Goal: Information Seeking & Learning: Check status

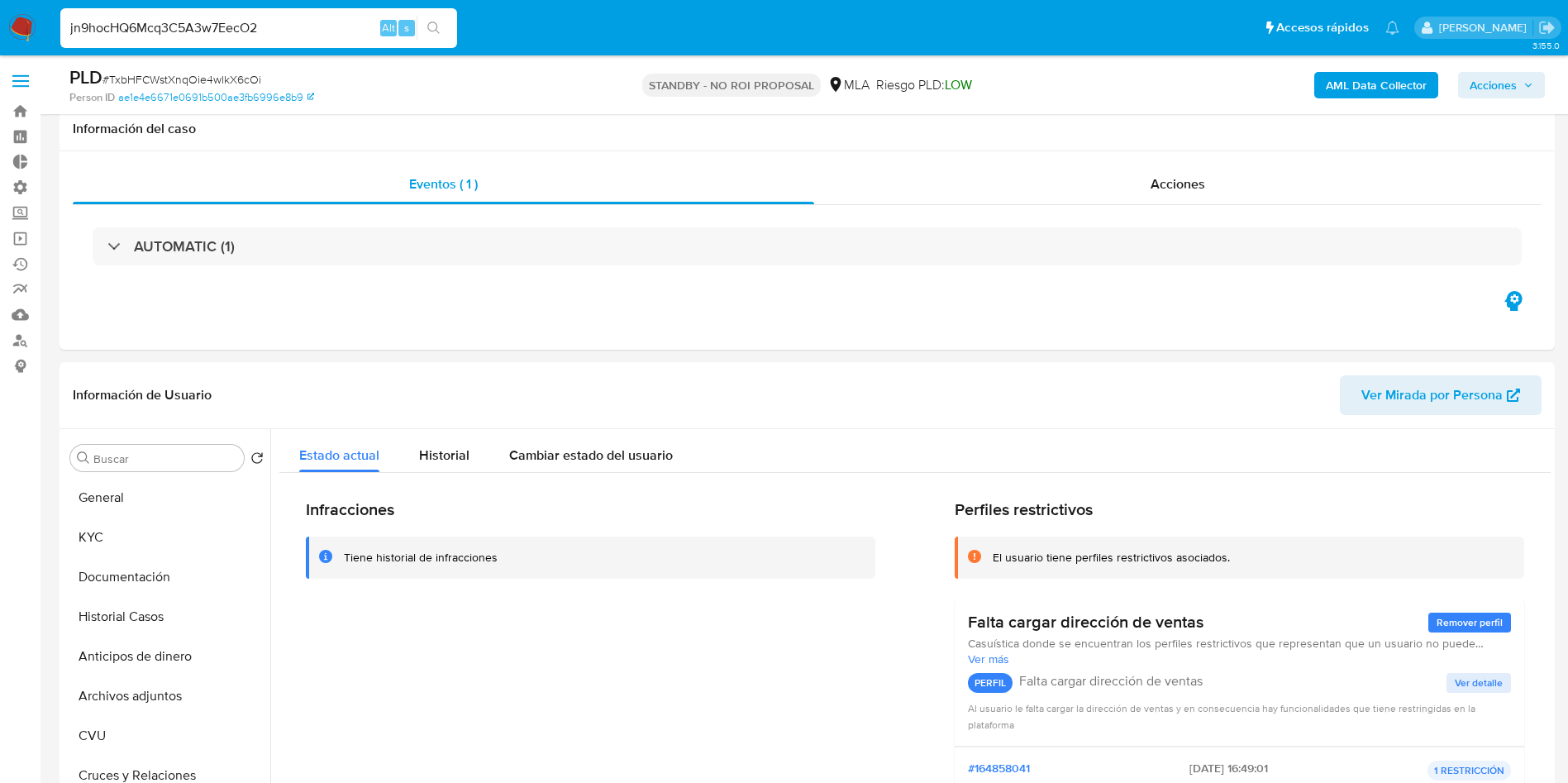
select select "10"
type input "jn9hocHQ6Mcq3C5A3w7EecO2"
click at [441, 28] on icon "search-icon" at bounding box center [434, 28] width 13 height 13
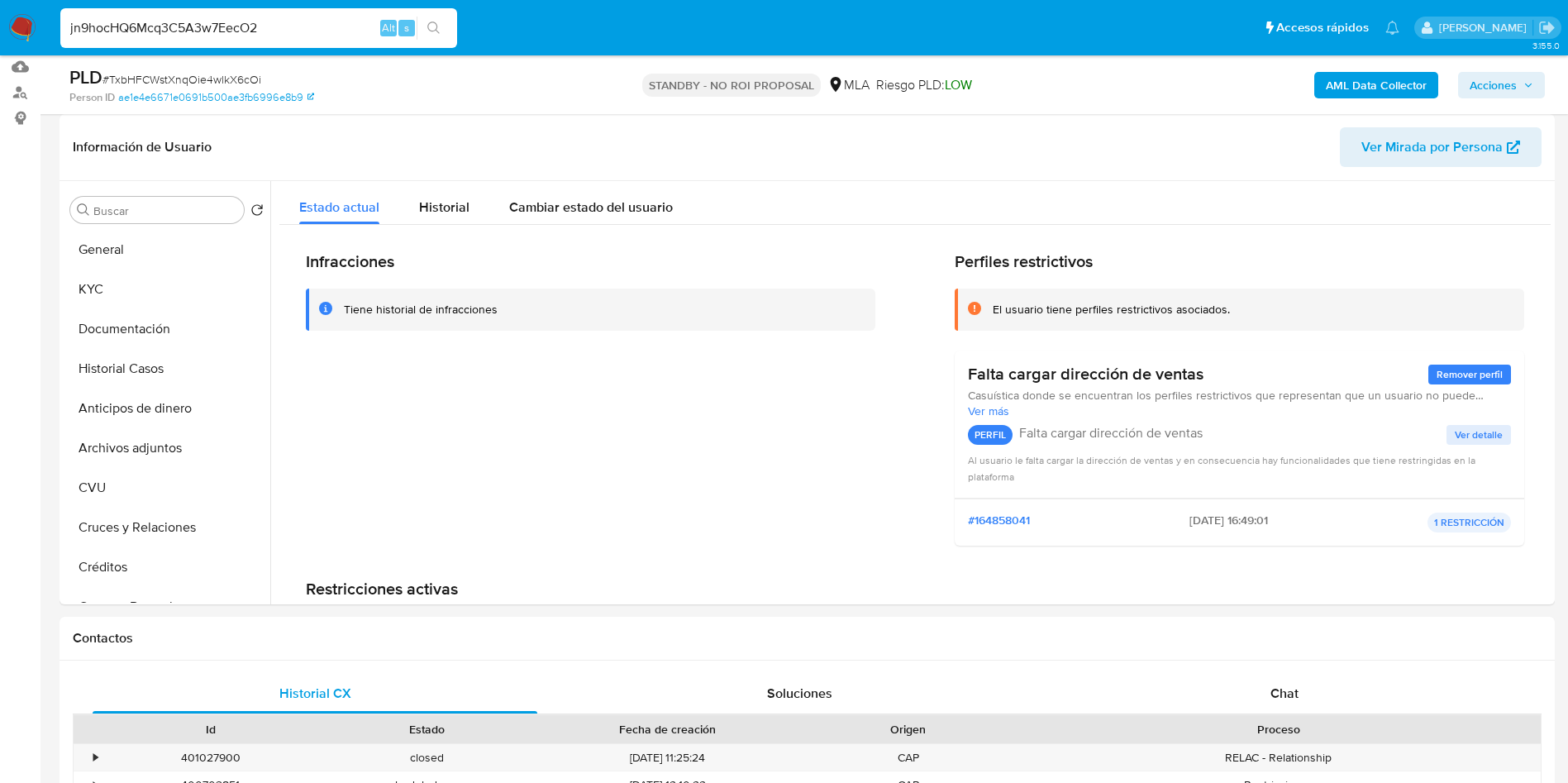
scroll to position [778, 0]
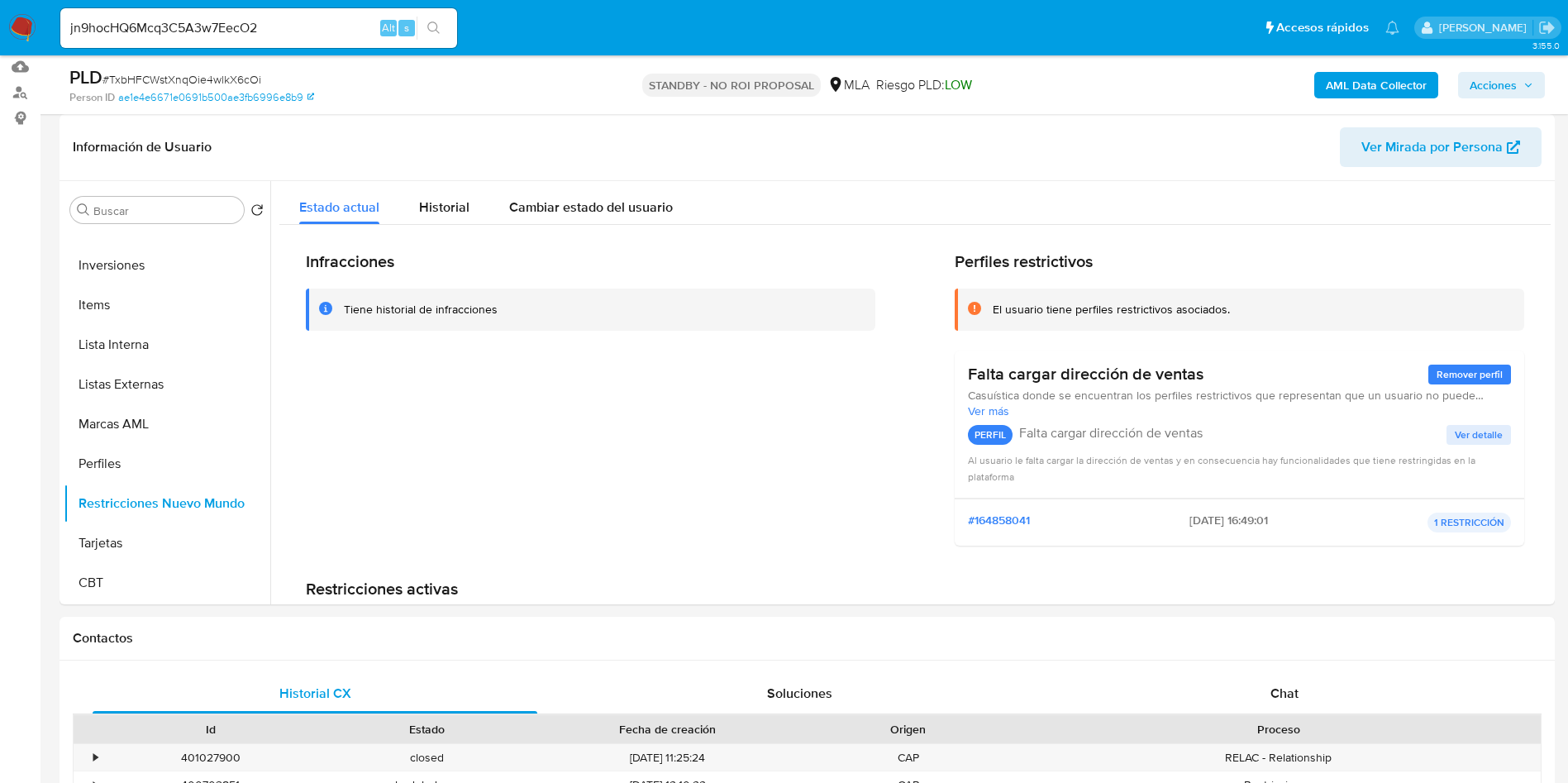
click at [225, 26] on input "jn9hocHQ6Mcq3C5A3w7EecO2" at bounding box center [258, 28] width 397 height 22
click at [433, 30] on icon "search-icon" at bounding box center [434, 28] width 13 height 13
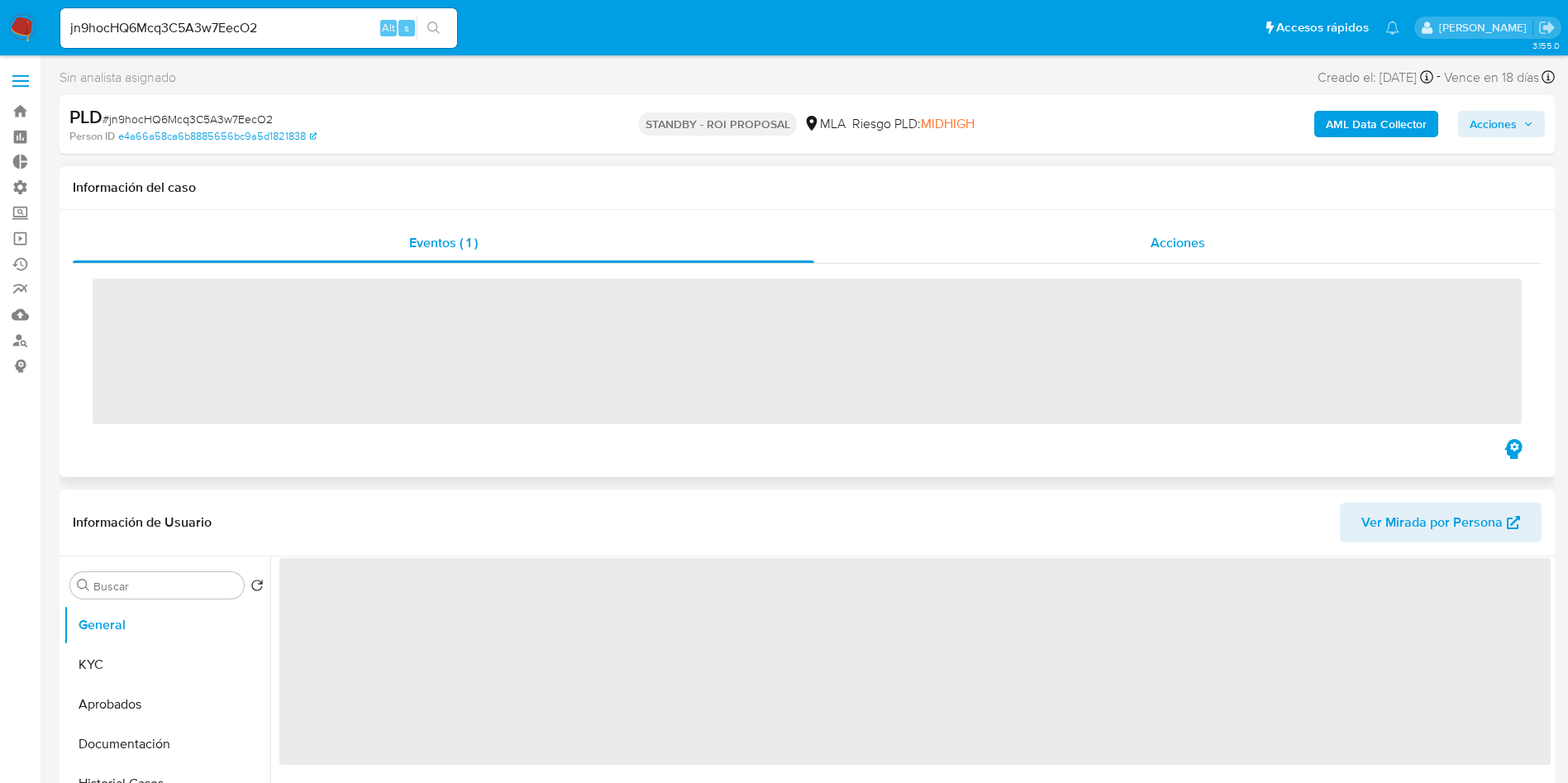
click at [1138, 233] on div "Acciones" at bounding box center [1178, 243] width 728 height 39
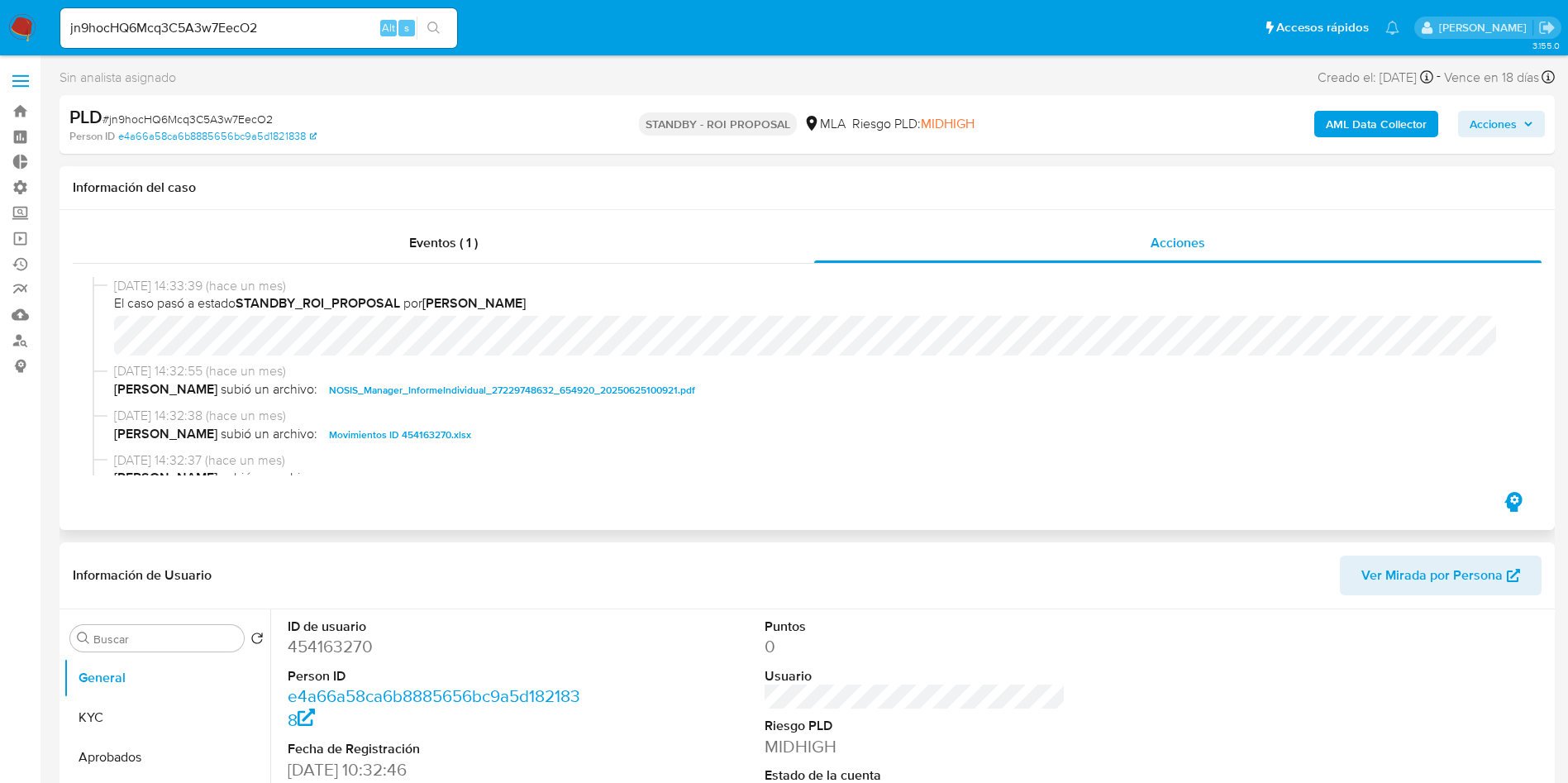
scroll to position [124, 0]
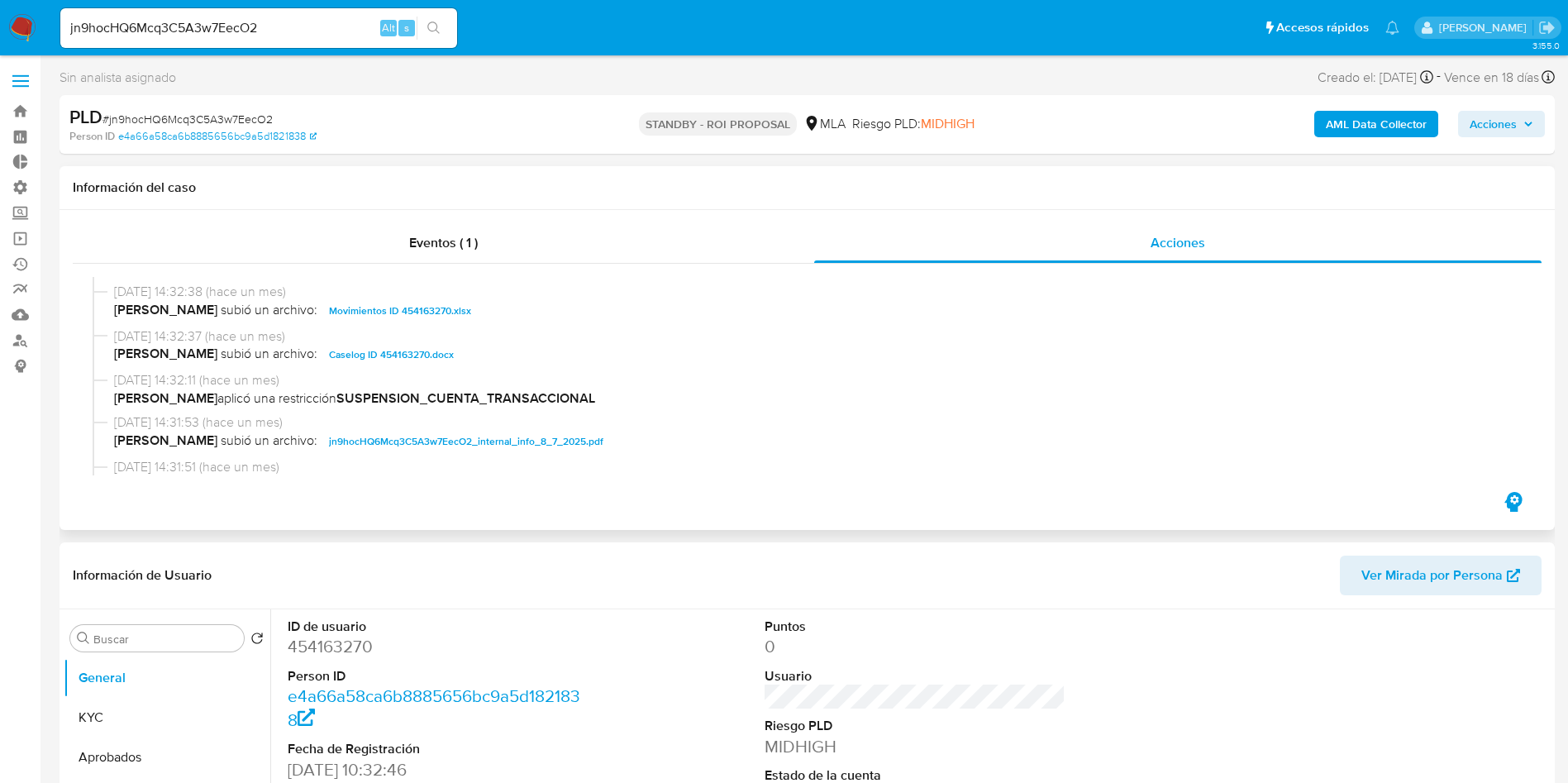
select select "10"
click at [389, 362] on span "Caselog ID 454163270.docx" at bounding box center [391, 355] width 125 height 20
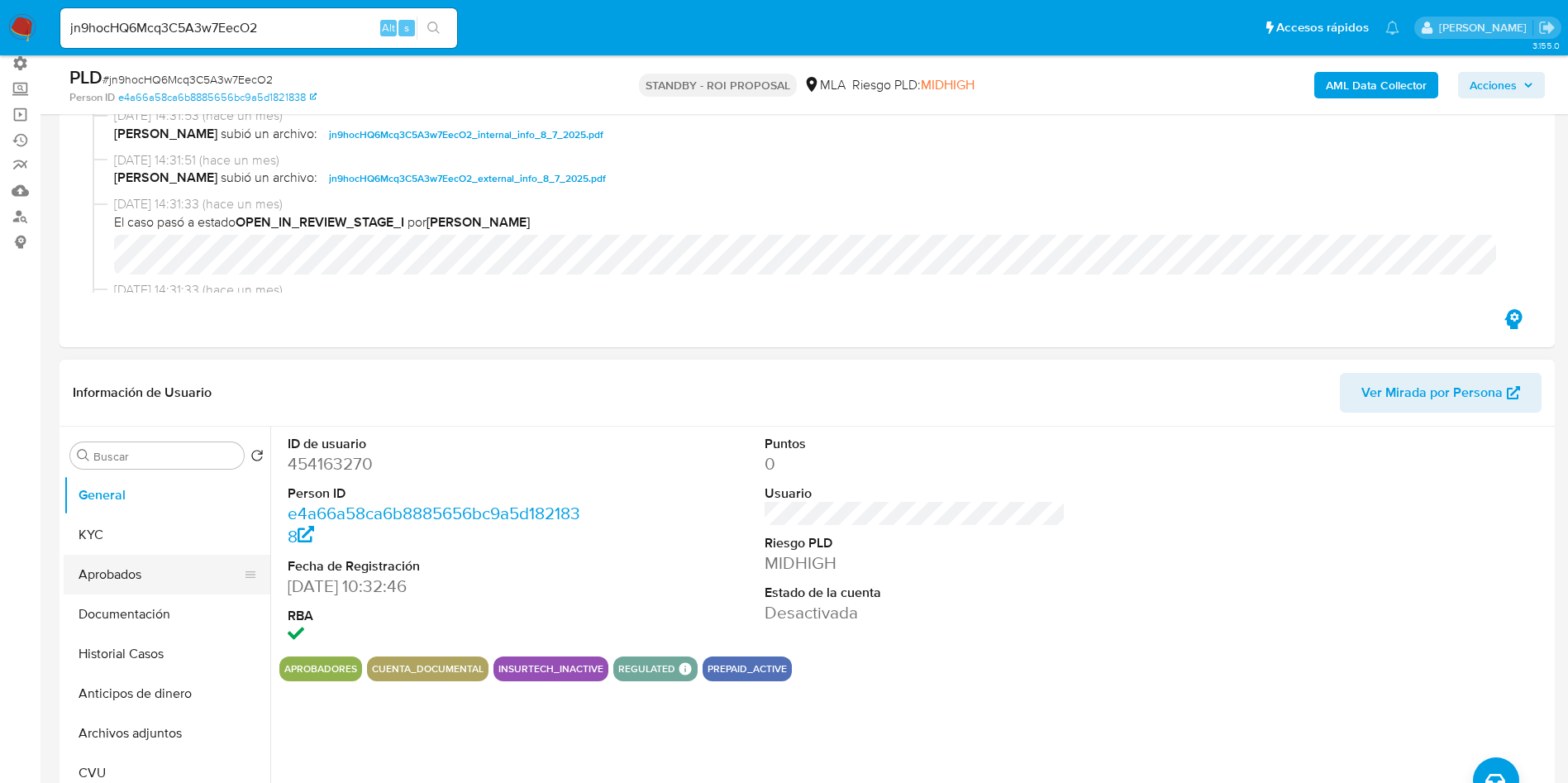
click at [119, 570] on button "Aprobados" at bounding box center [160, 574] width 194 height 39
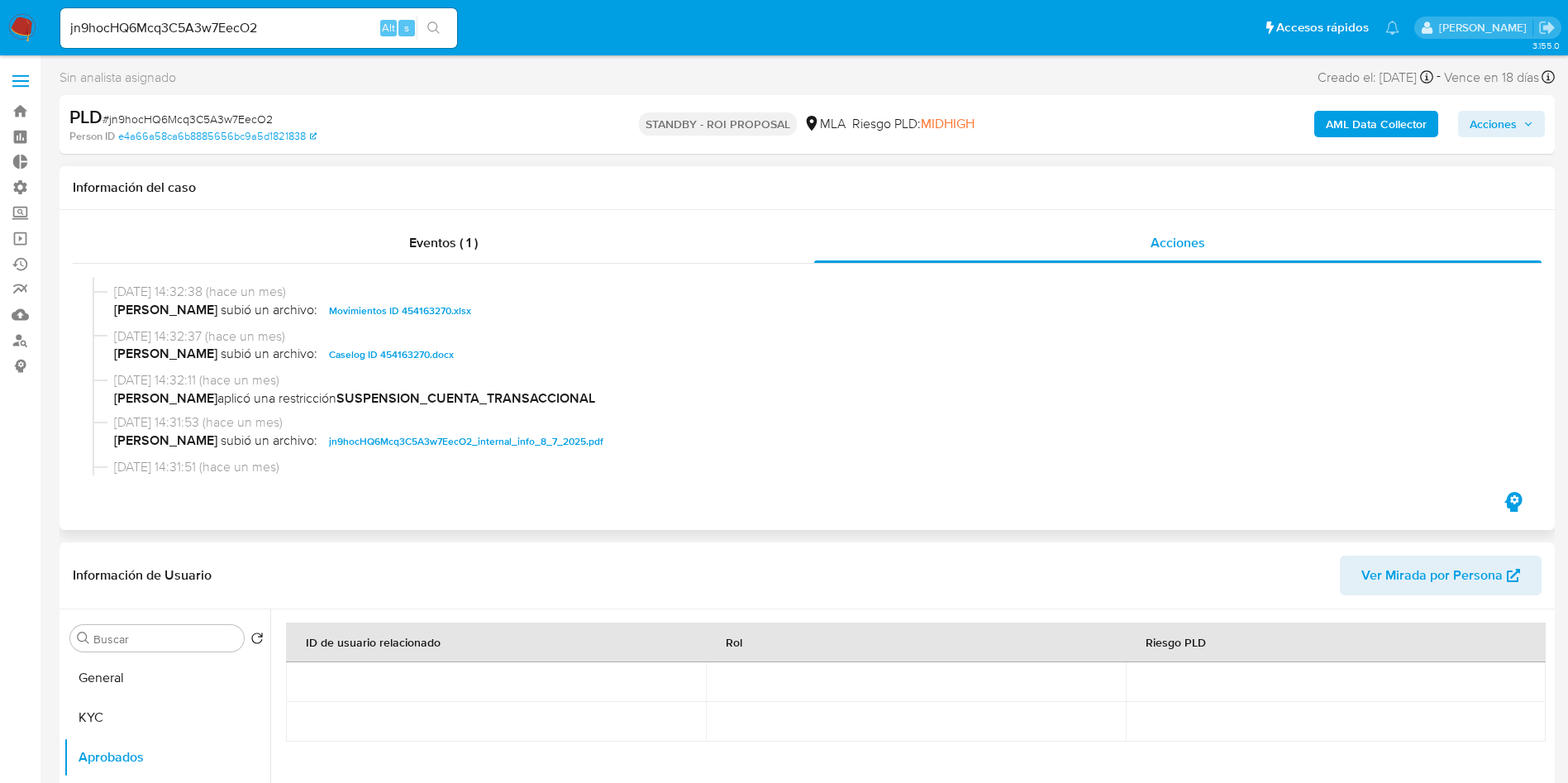
click at [382, 353] on span "Caselog ID 454163270.docx" at bounding box center [391, 355] width 125 height 20
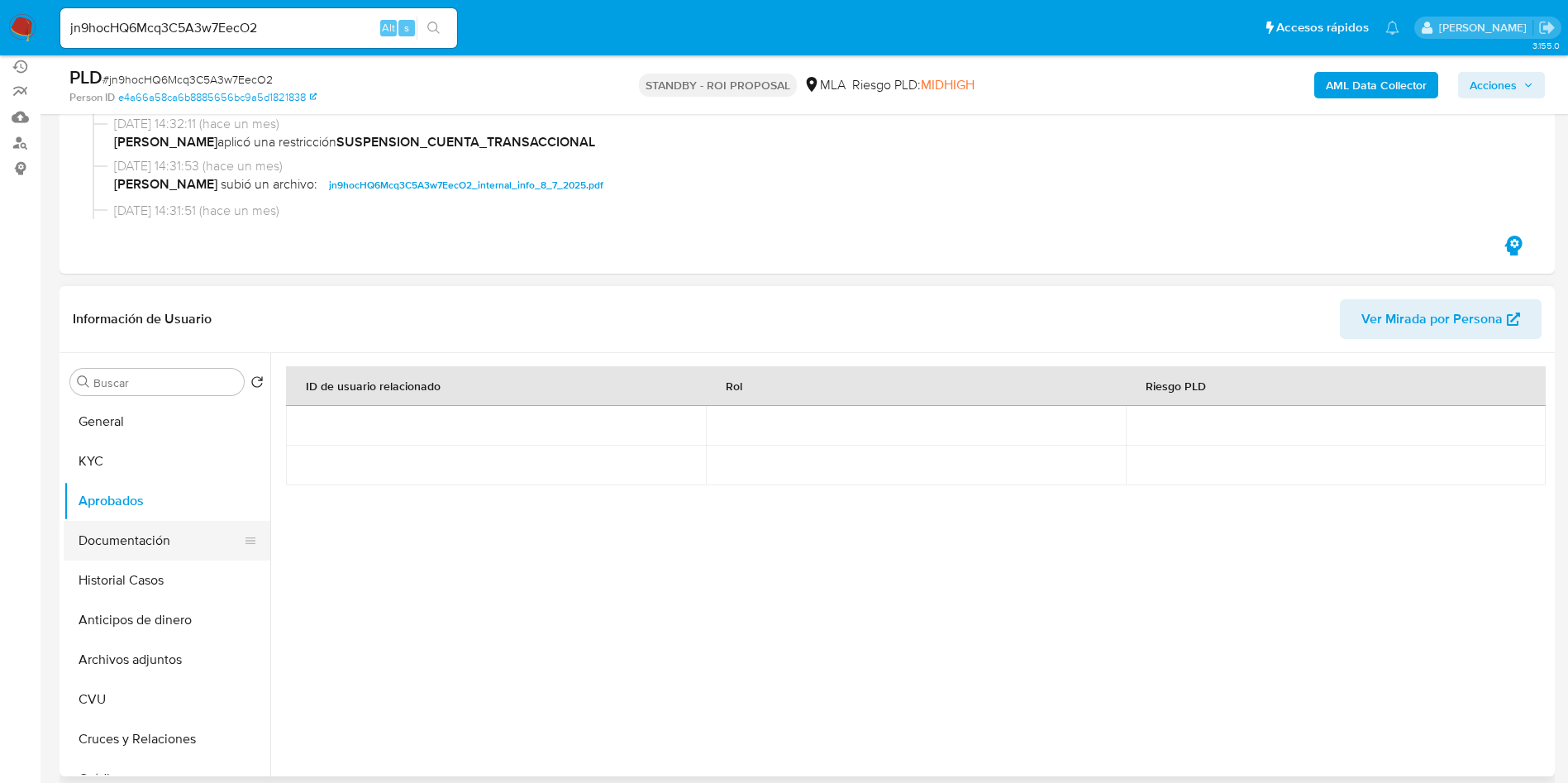
scroll to position [248, 0]
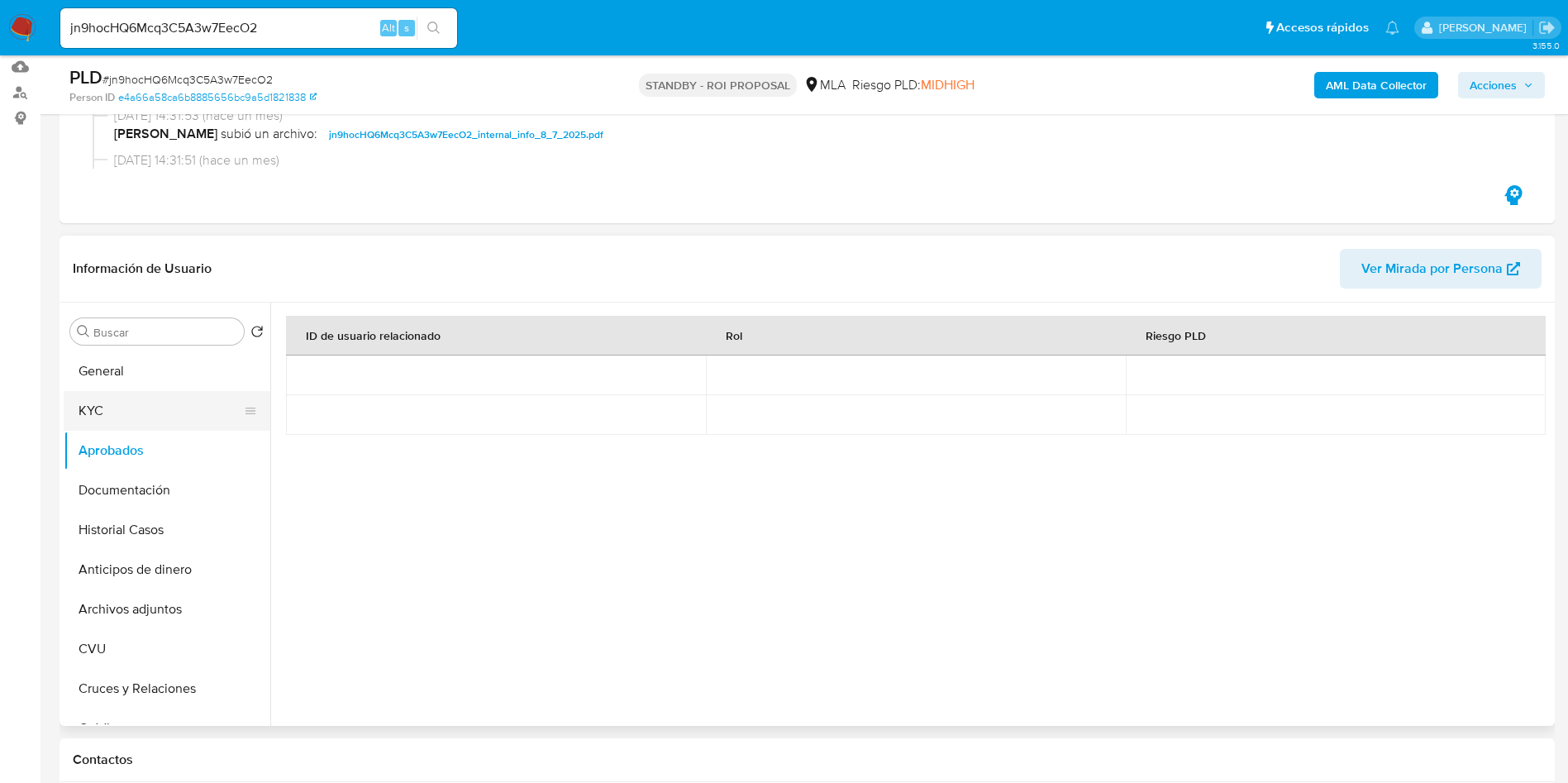
click at [120, 418] on button "KYC" at bounding box center [160, 410] width 194 height 39
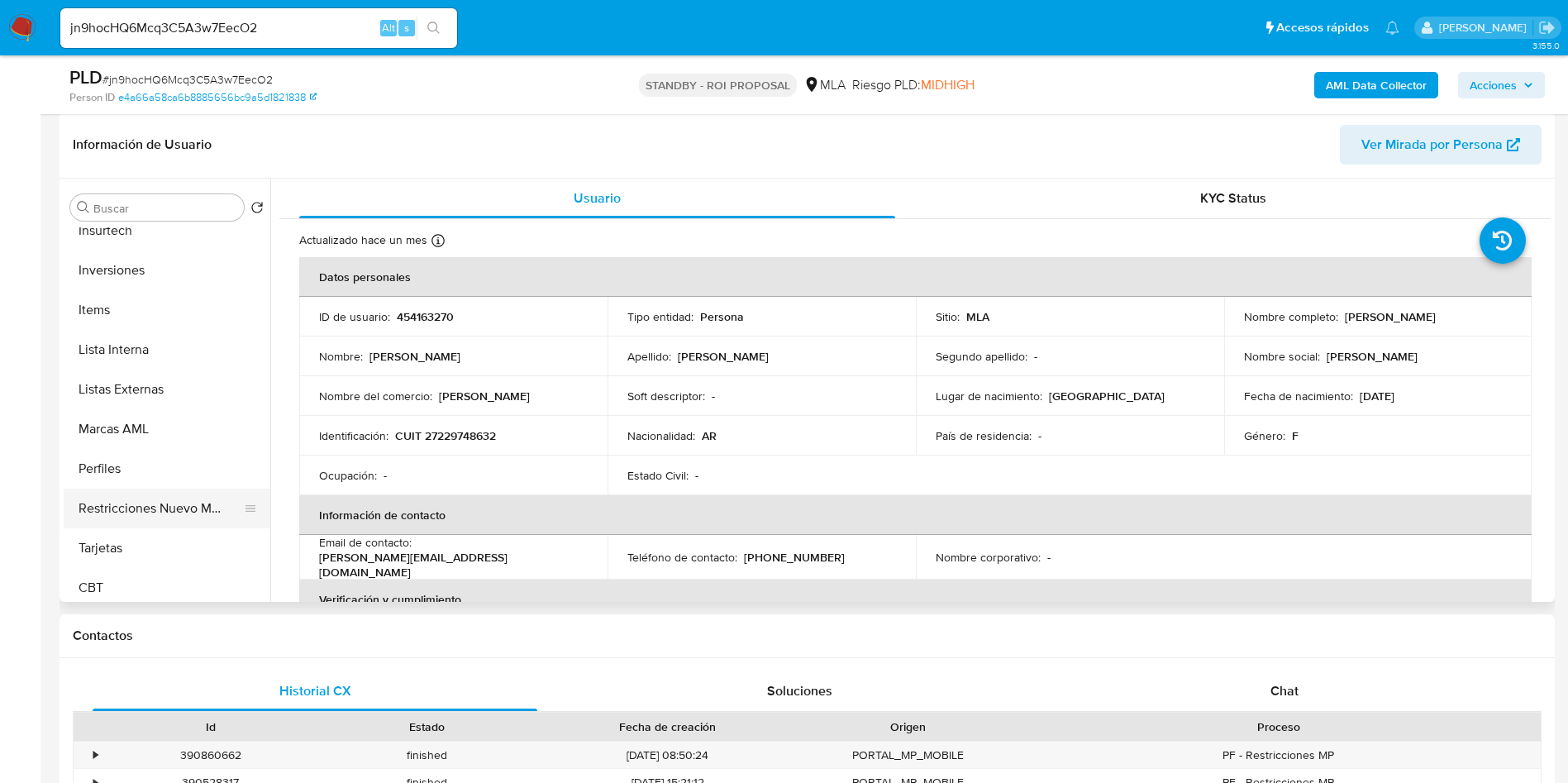
scroll to position [818, 0]
click at [168, 496] on button "Restricciones Nuevo Mundo" at bounding box center [160, 501] width 194 height 39
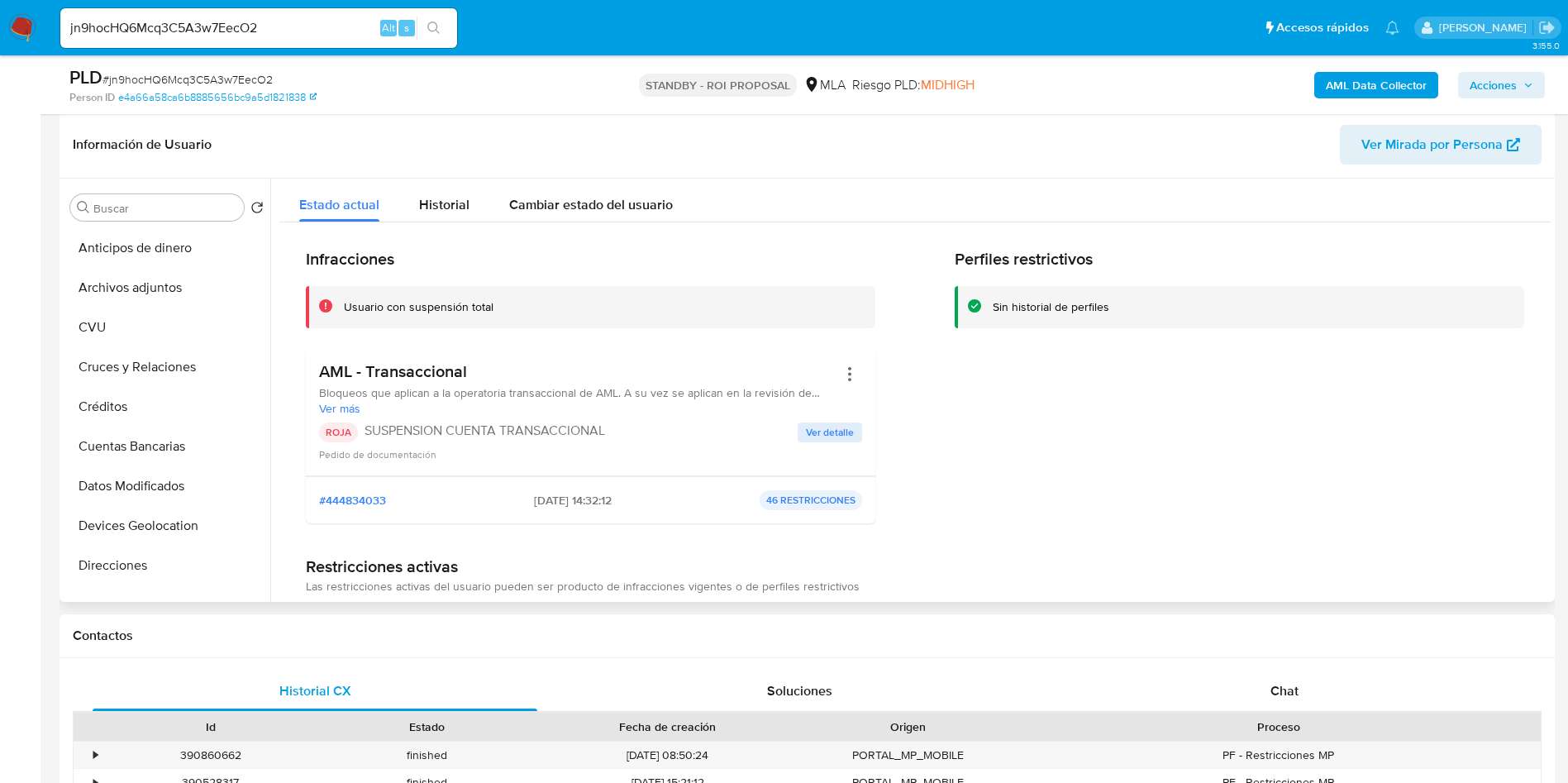
scroll to position [0, 0]
click at [138, 398] on button "Historial Casos" at bounding box center [160, 406] width 194 height 39
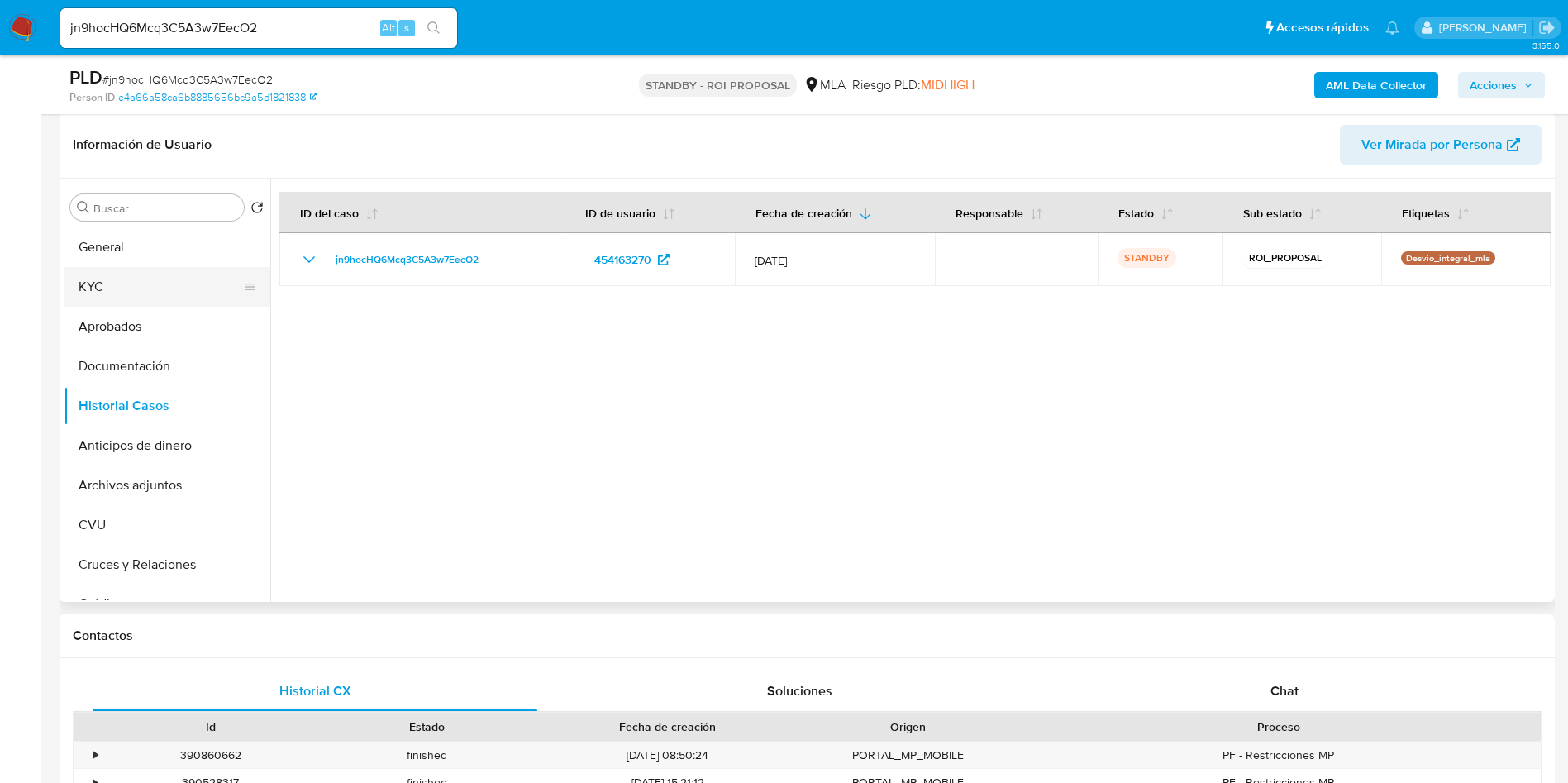
click at [102, 279] on button "KYC" at bounding box center [160, 287] width 194 height 39
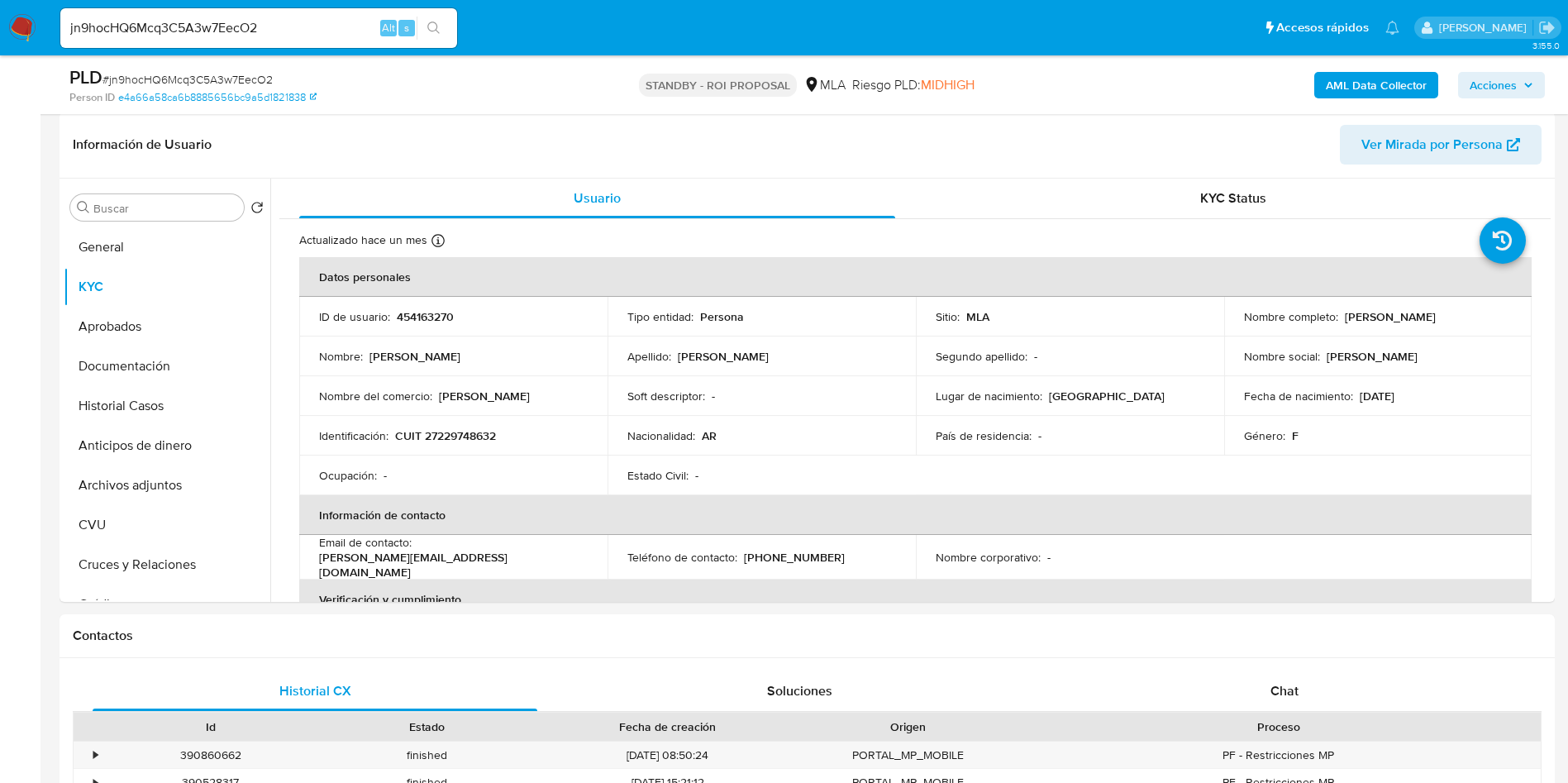
click at [240, 77] on span "# jn9hocHQ6Mcq3C5A3w7EecO2" at bounding box center [187, 79] width 170 height 16
copy span "jn9hocHQ6Mcq3C5A3w7EecO2"
click at [154, 22] on input "jn9hocHQ6Mcq3C5A3w7EecO2" at bounding box center [258, 28] width 397 height 22
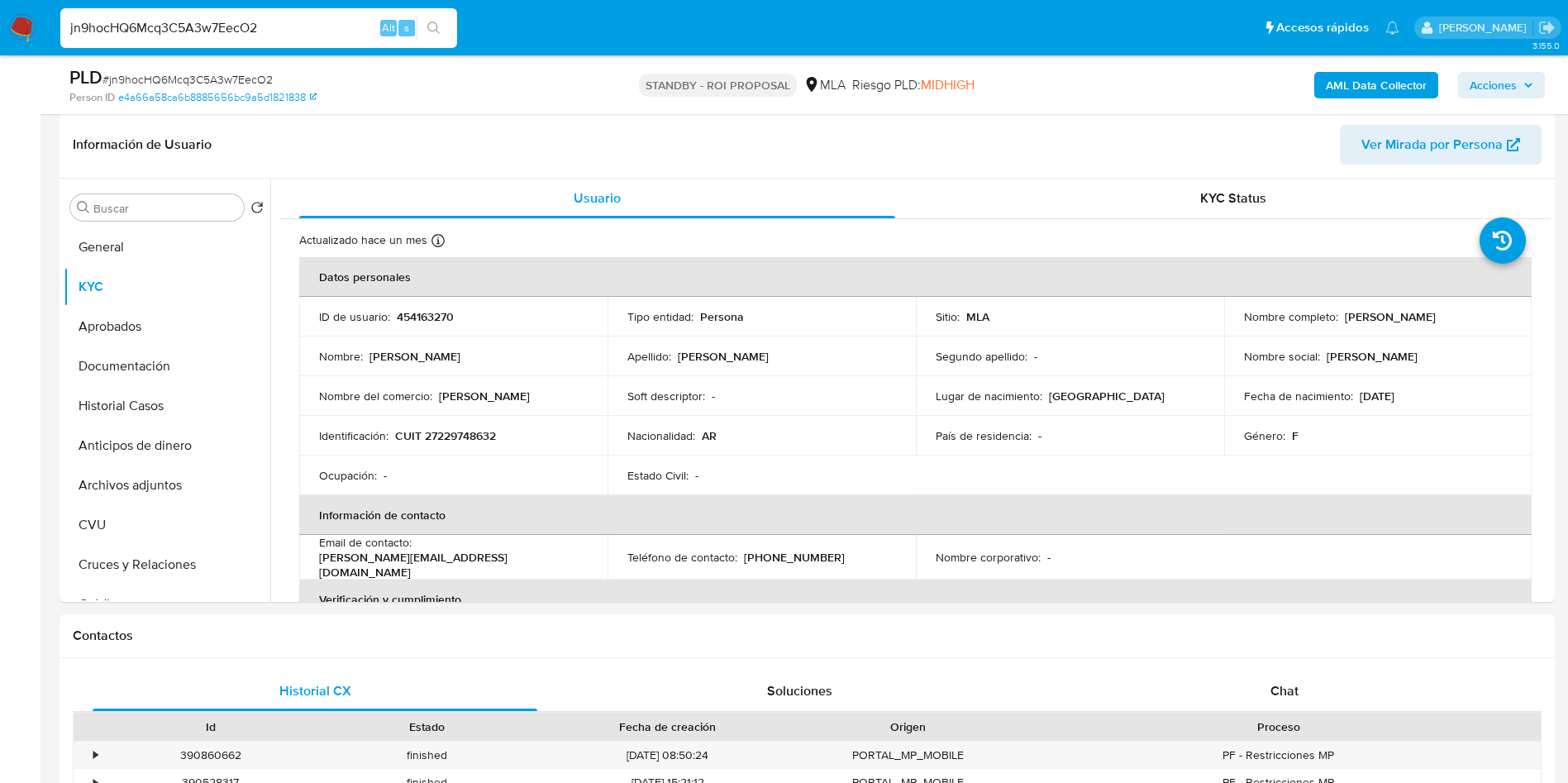
paste input "4m00F2KzSPD4GAwoWr5IA5ya"
type input "4m00F2KzSPD4GAwoWr5IA5ya"
click at [430, 24] on icon "search-icon" at bounding box center [434, 28] width 13 height 13
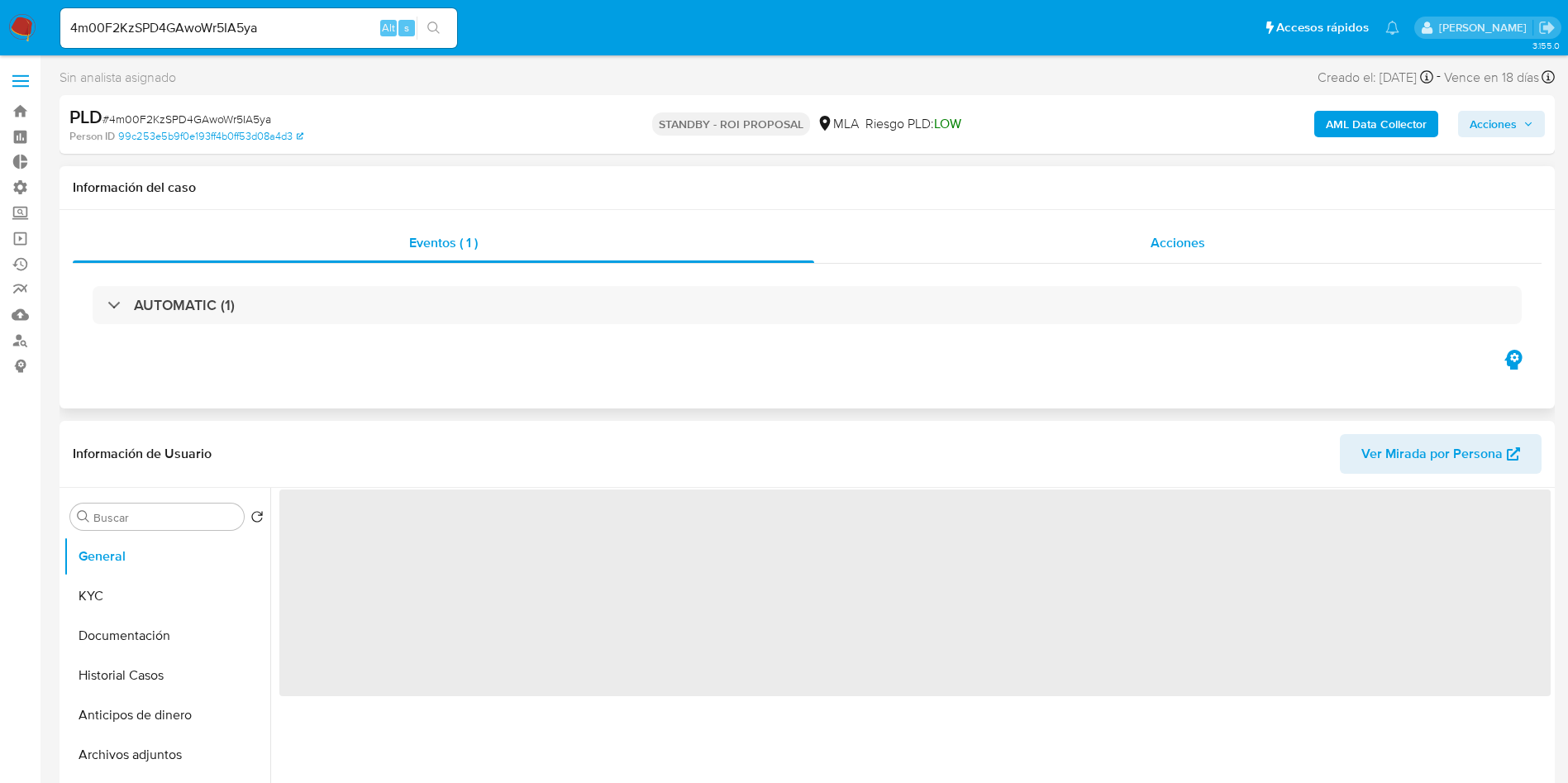
click at [1167, 247] on span "Acciones" at bounding box center [1177, 242] width 55 height 19
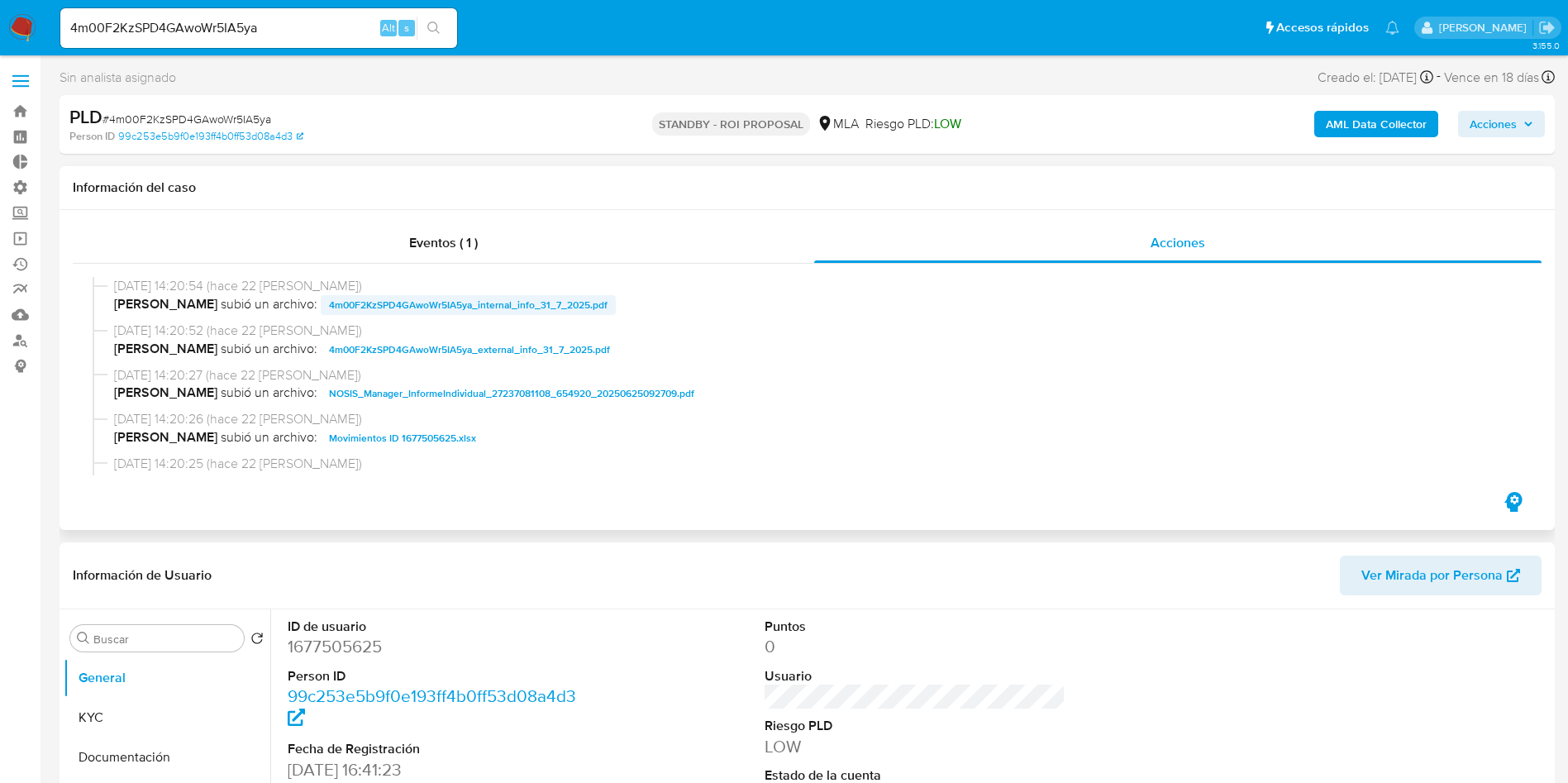
select select "10"
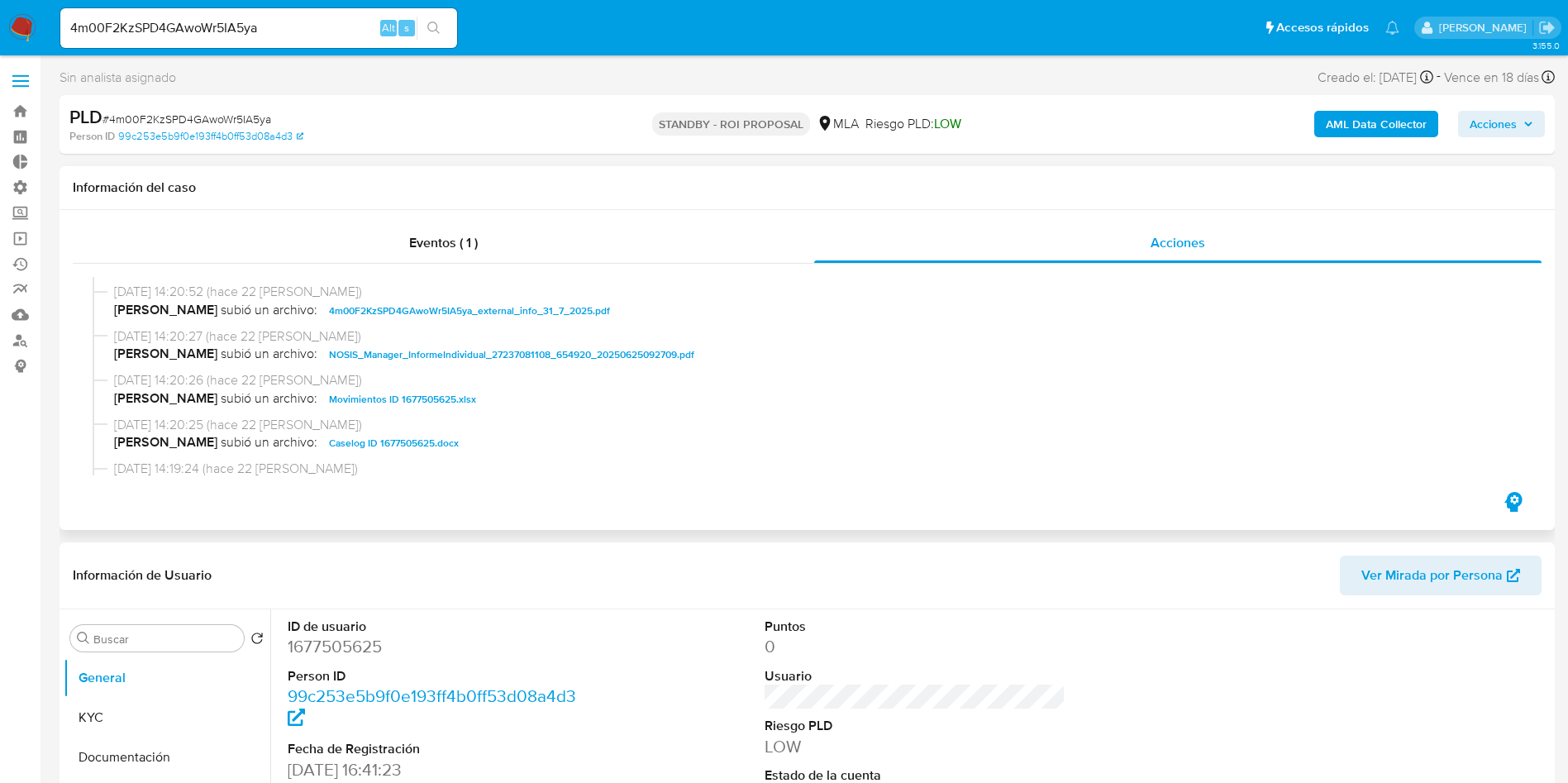
click at [377, 439] on span "Caselog ID 1677505625.docx" at bounding box center [393, 443] width 130 height 20
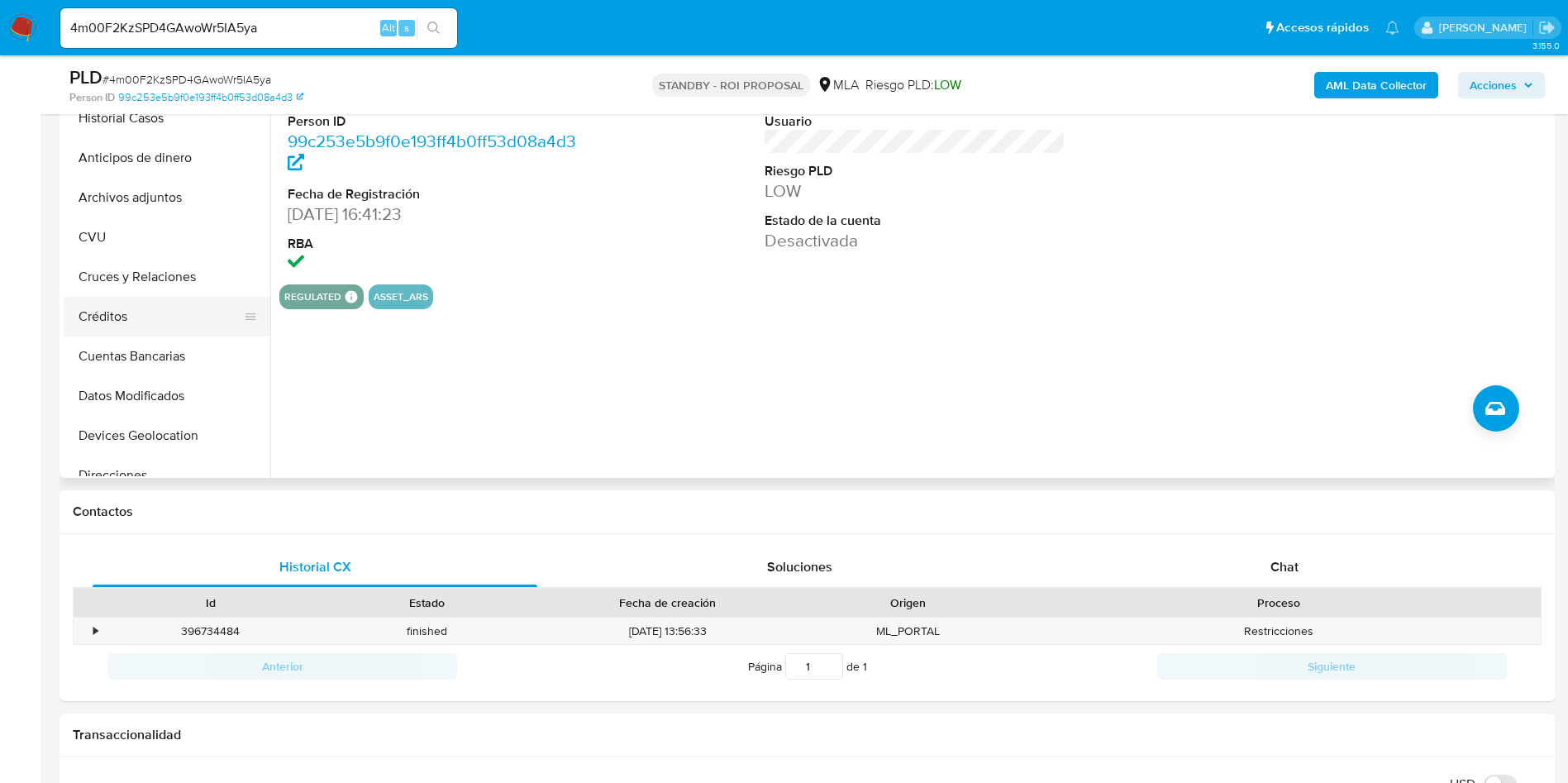
scroll to position [0, 0]
click at [101, 159] on button "KYC" at bounding box center [160, 163] width 194 height 39
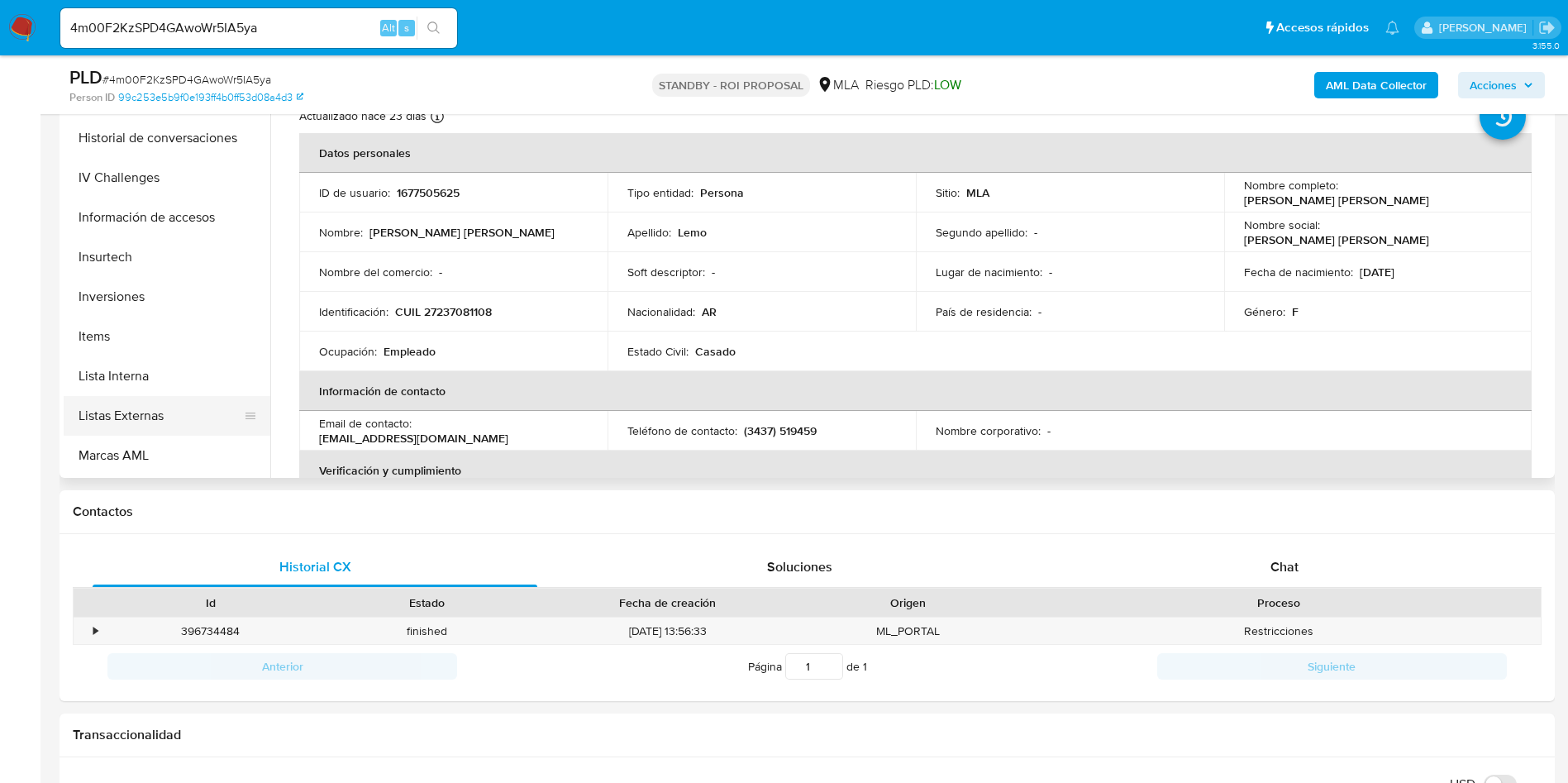
scroll to position [744, 0]
click at [165, 406] on button "Restricciones Nuevo Mundo" at bounding box center [160, 410] width 194 height 39
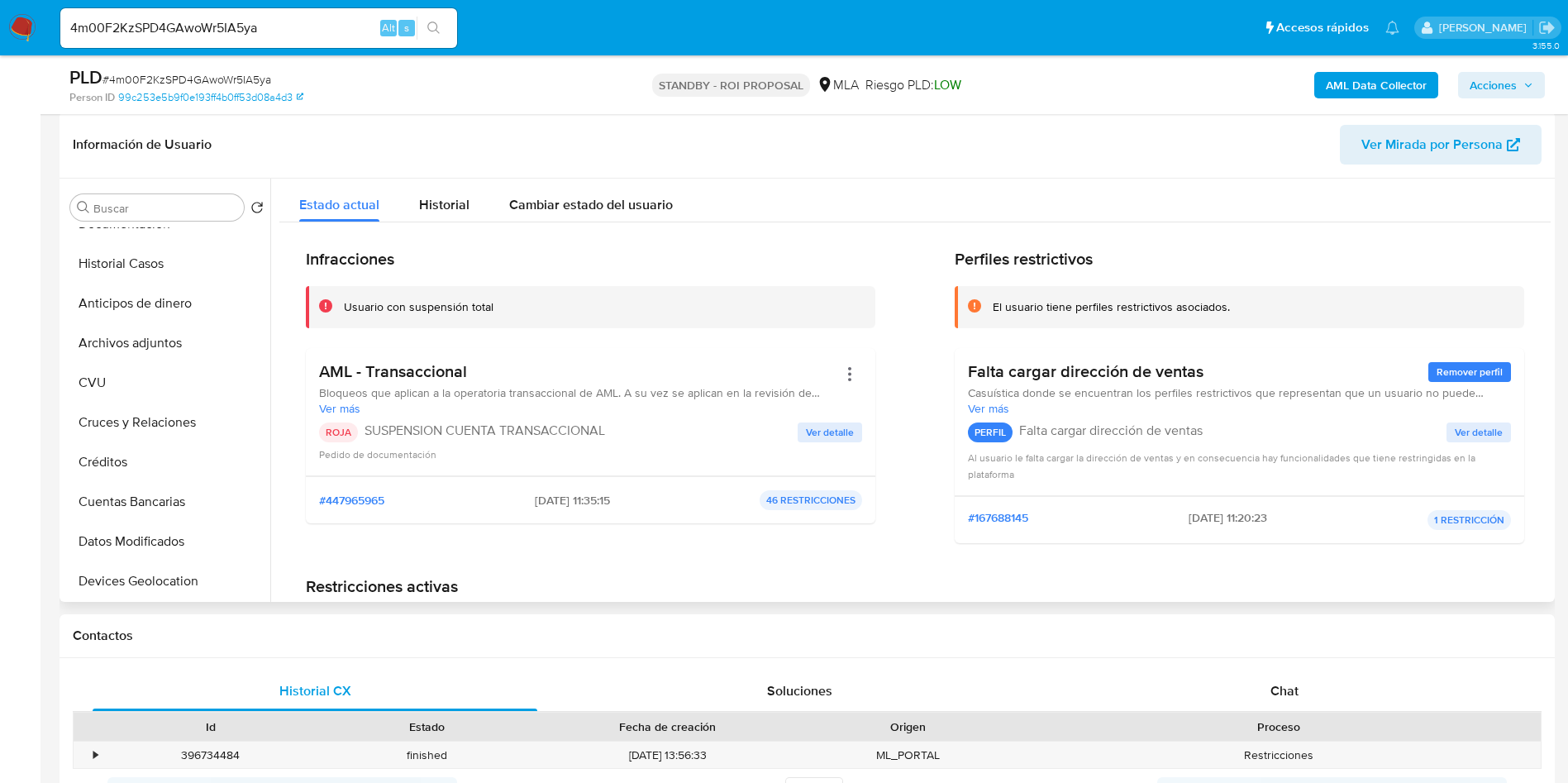
scroll to position [0, 0]
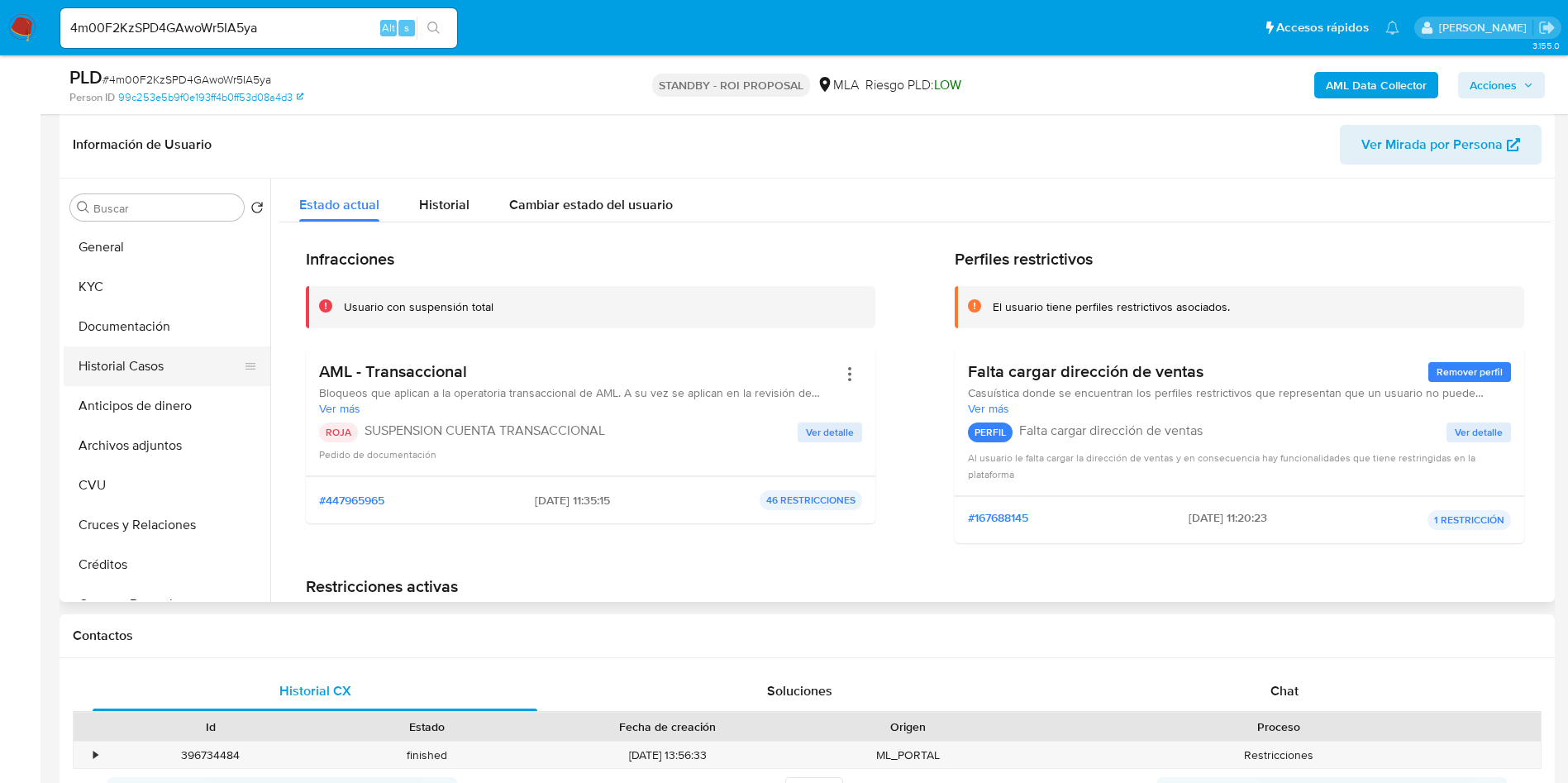
click at [164, 374] on button "Historial Casos" at bounding box center [160, 366] width 194 height 39
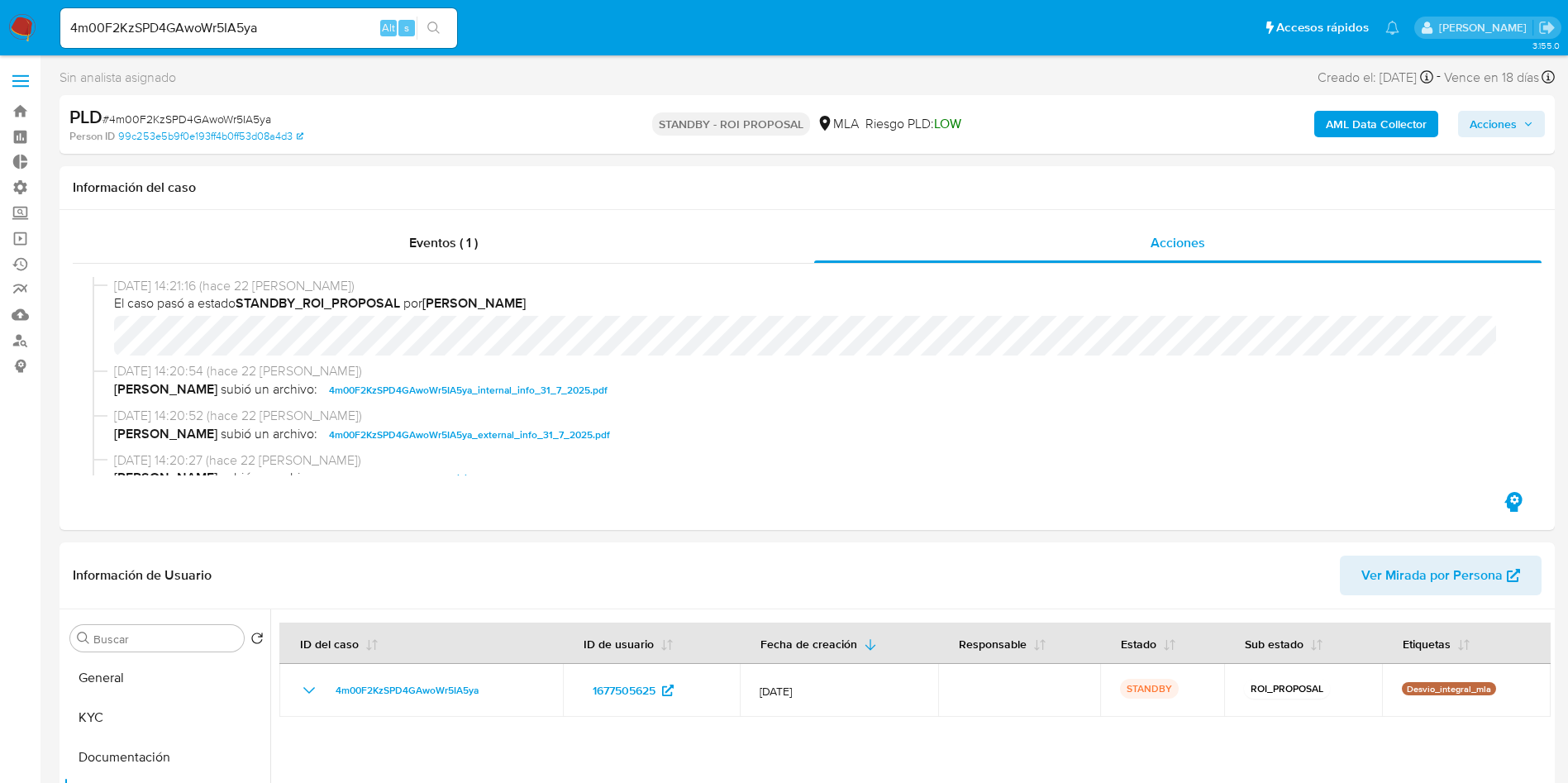
click at [249, 119] on span "# 4m00F2KzSPD4GAwoWr5IA5ya" at bounding box center [186, 119] width 168 height 16
copy span "4m00F2KzSPD4GAwoWr5IA5ya"
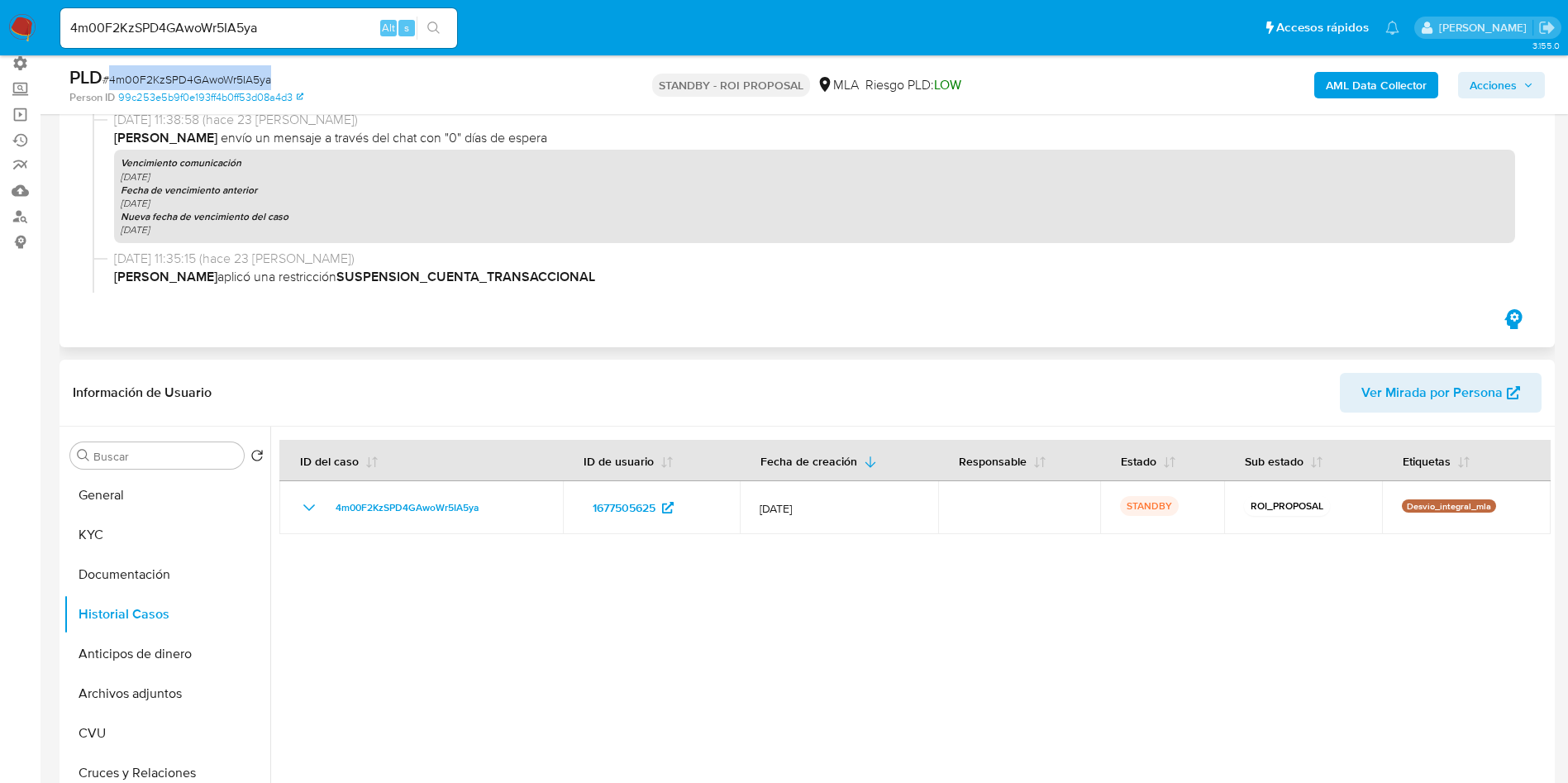
scroll to position [868, 0]
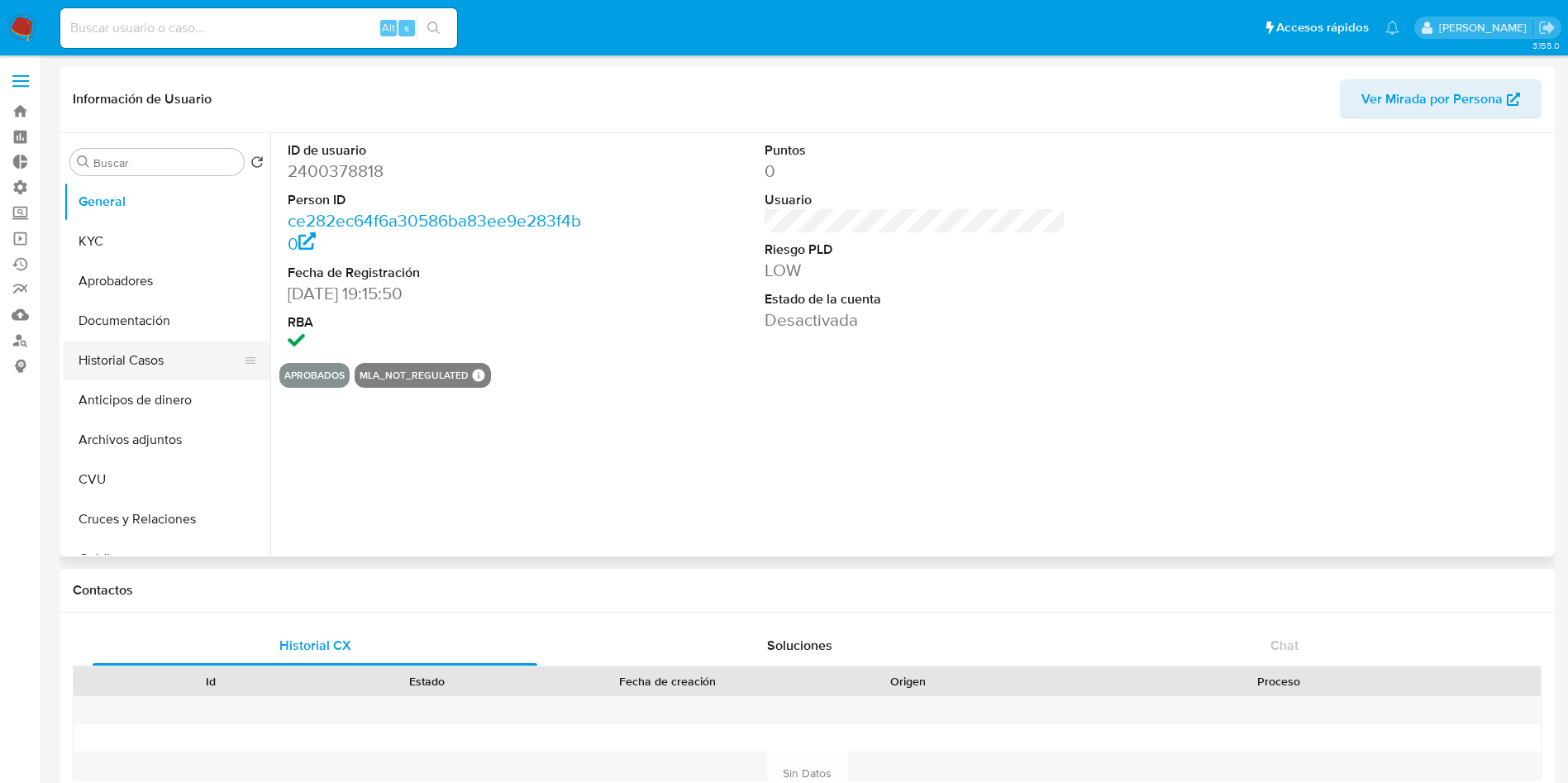
click at [118, 358] on button "Historial Casos" at bounding box center [160, 360] width 194 height 39
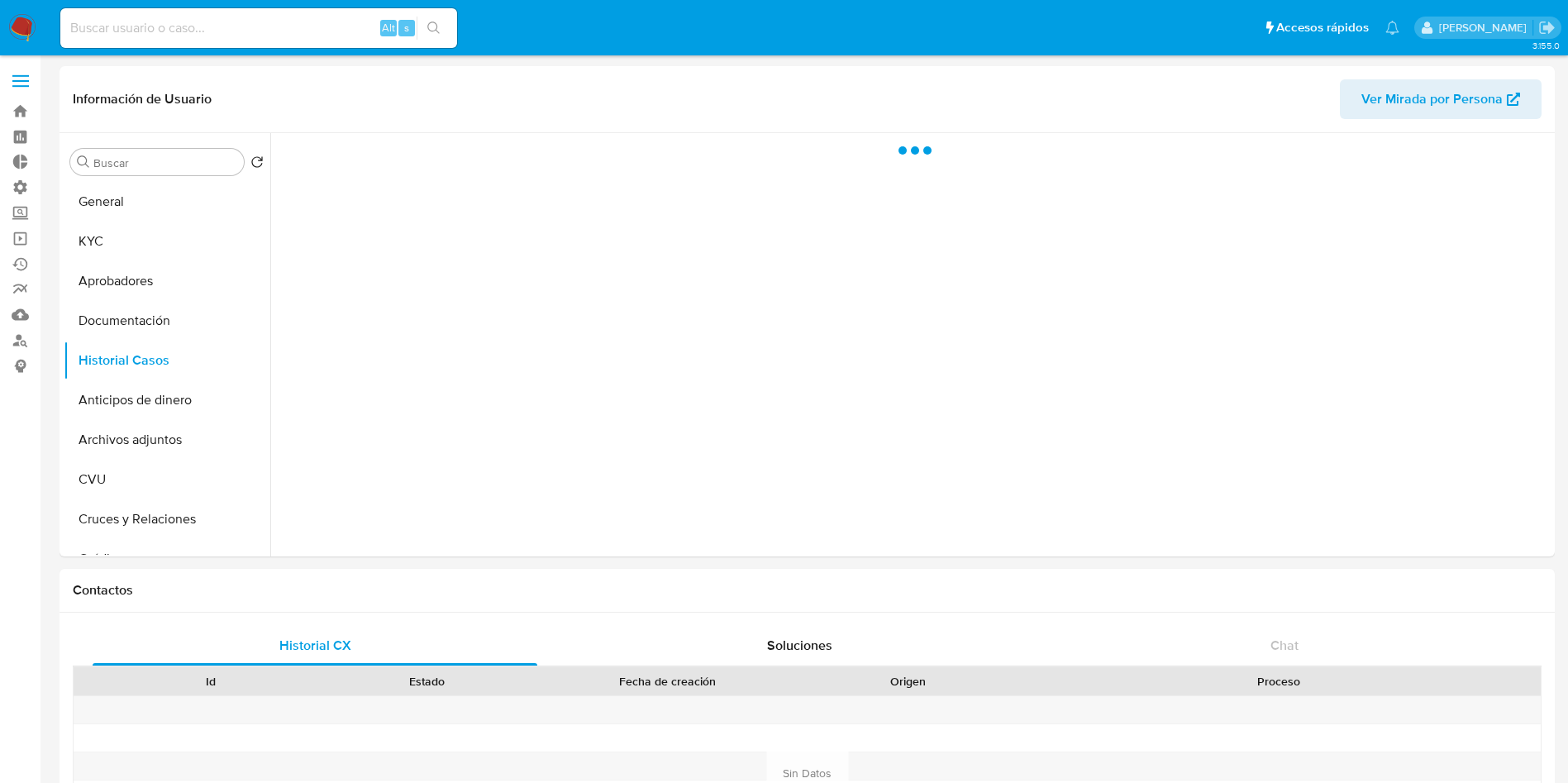
select select "10"
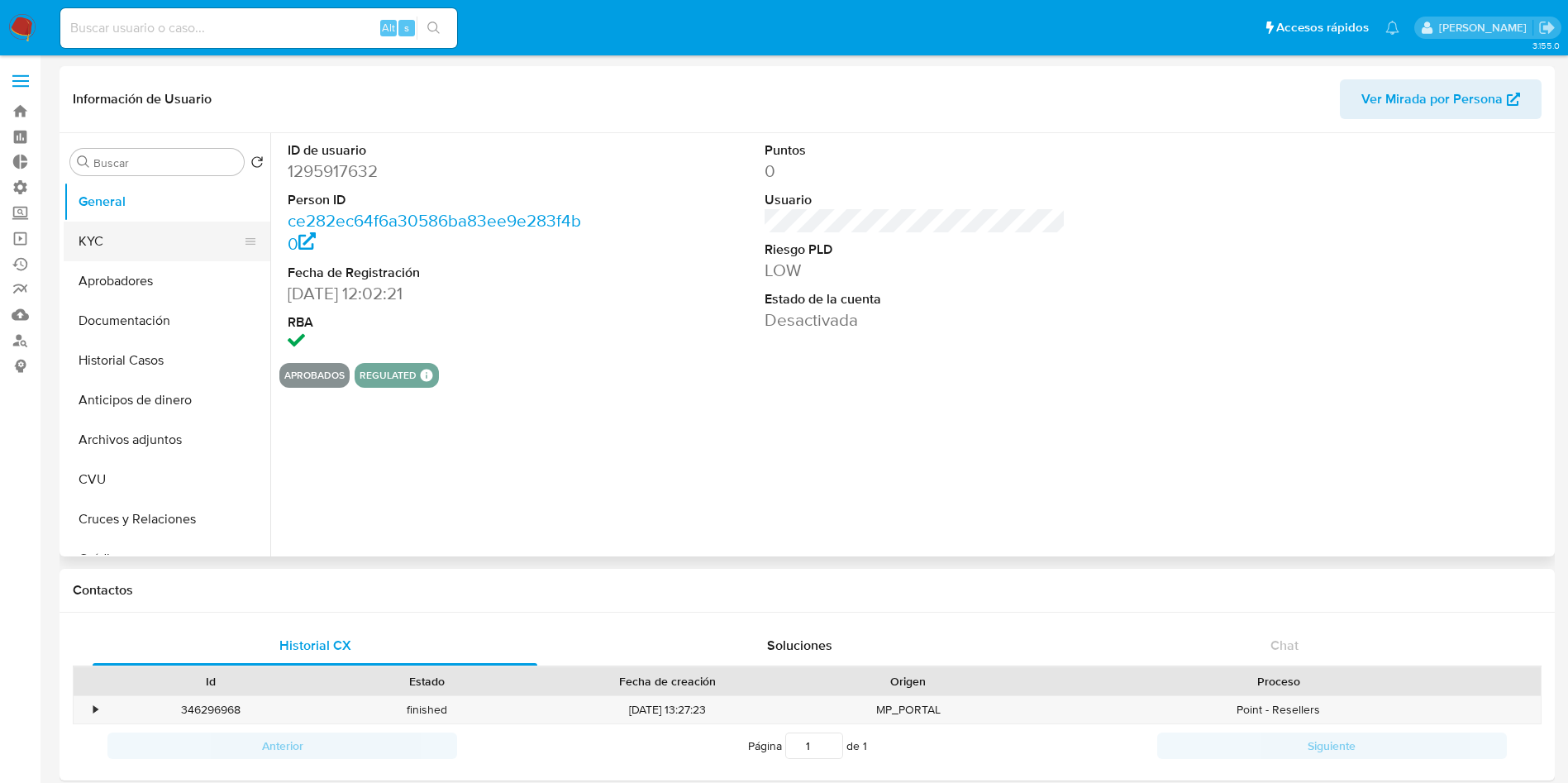
select select "10"
click at [94, 350] on button "Historial Casos" at bounding box center [160, 360] width 194 height 39
